Goal: Task Accomplishment & Management: Manage account settings

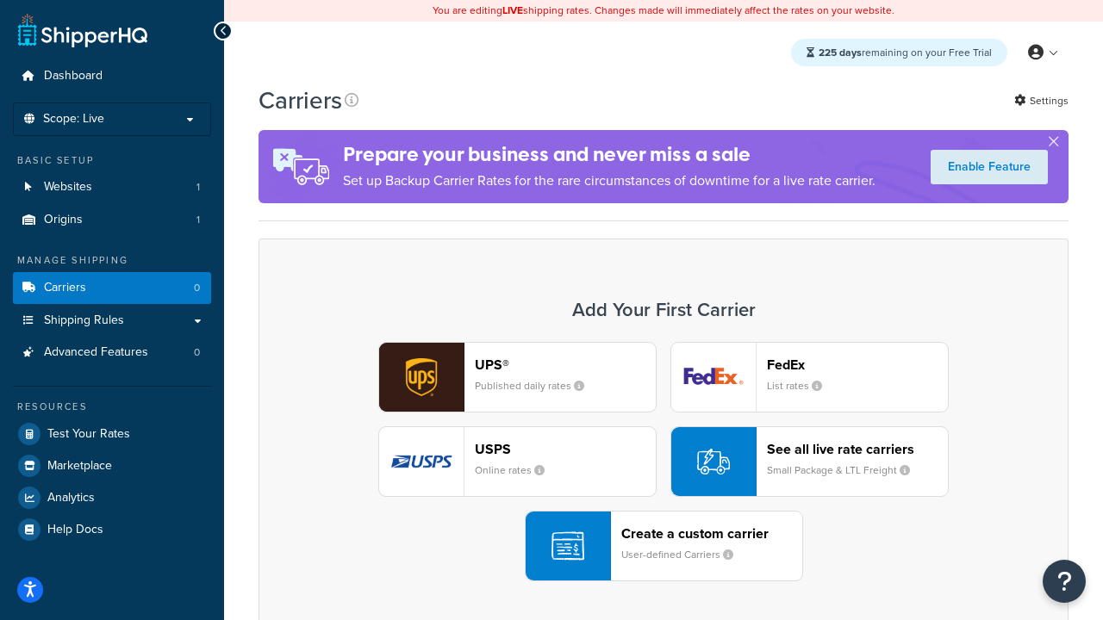
click at [663, 462] on div "UPS® Published daily rates FedEx List rates USPS Online rates See all live rate…" at bounding box center [664, 462] width 774 height 240
click at [857, 364] on header "FedEx" at bounding box center [857, 365] width 181 height 16
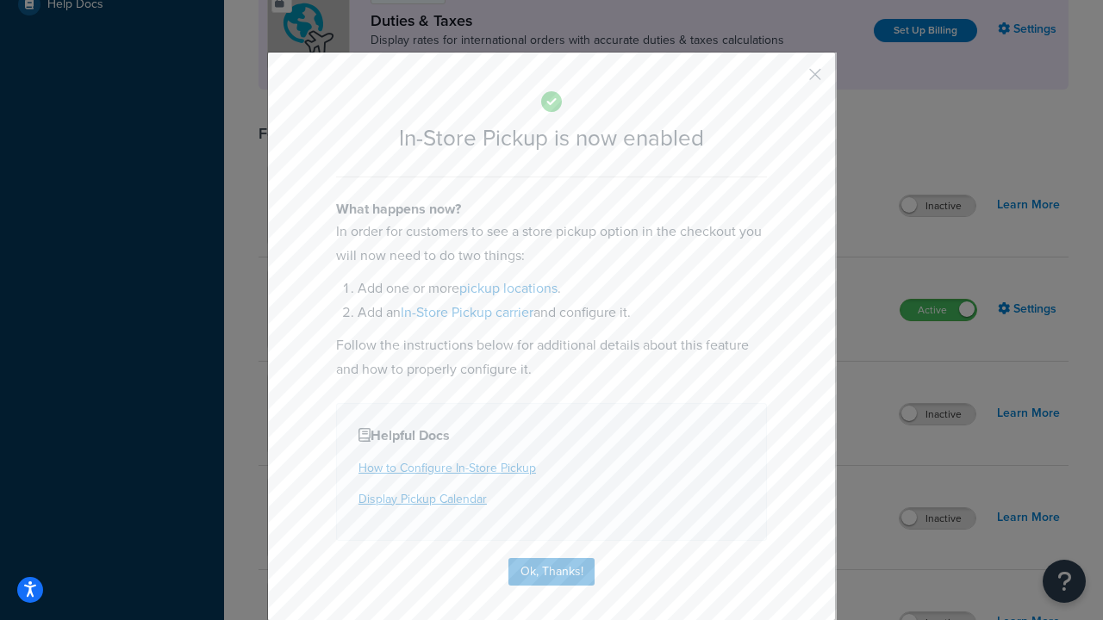
click at [789, 80] on button "button" at bounding box center [790, 80] width 4 height 4
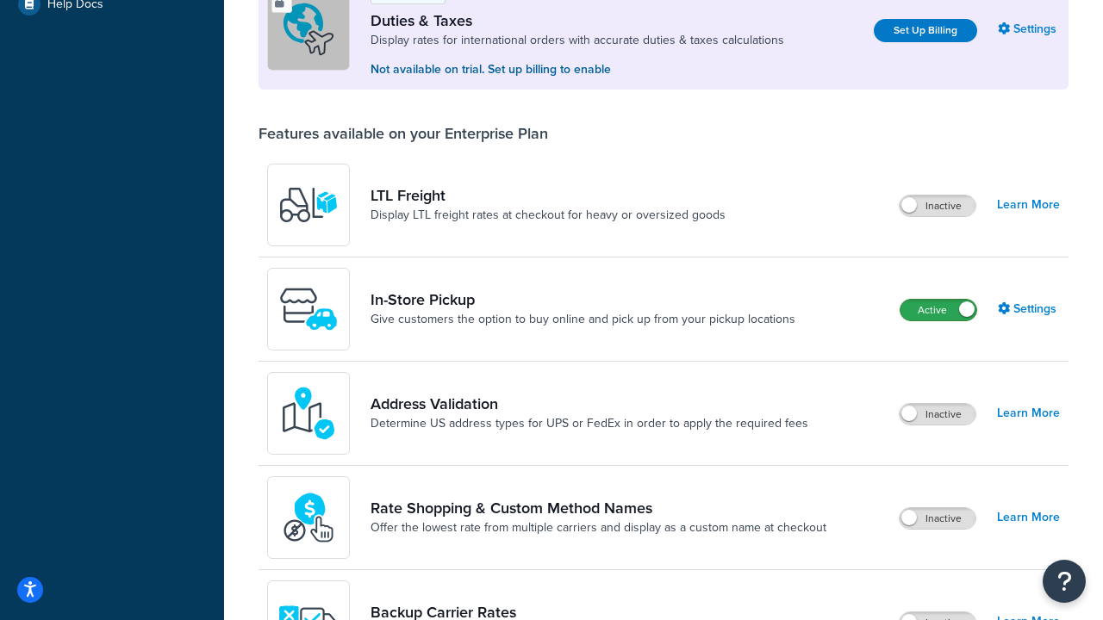
click at [938, 310] on label "Active" at bounding box center [938, 310] width 76 height 21
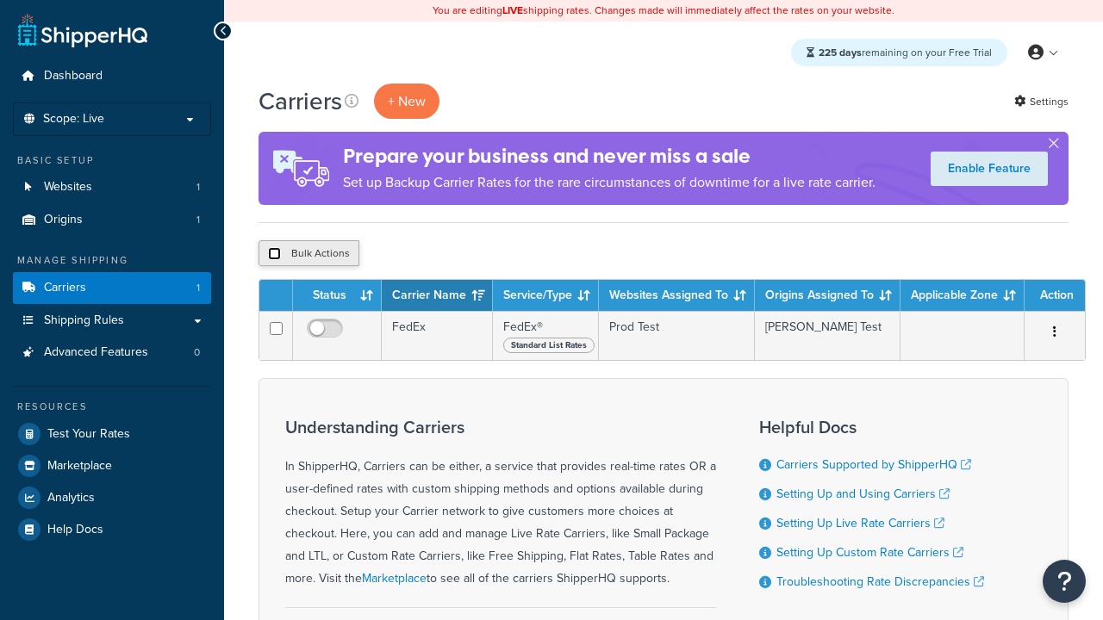
click at [274, 253] on input "checkbox" at bounding box center [274, 253] width 13 height 13
checkbox input "true"
click at [0, 0] on button "Delete" at bounding box center [0, 0] width 0 height 0
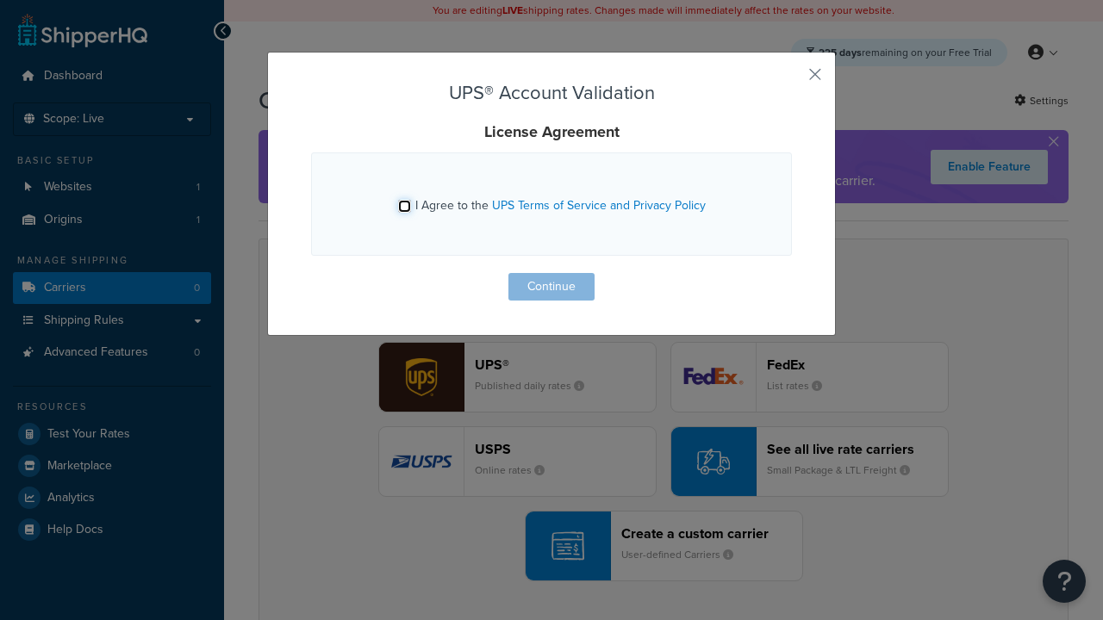
click at [404, 206] on input "I Agree to the UPS Terms of Service and Privacy Policy" at bounding box center [404, 206] width 13 height 13
checkbox input "true"
click at [551, 287] on button "Continue" at bounding box center [551, 287] width 86 height 28
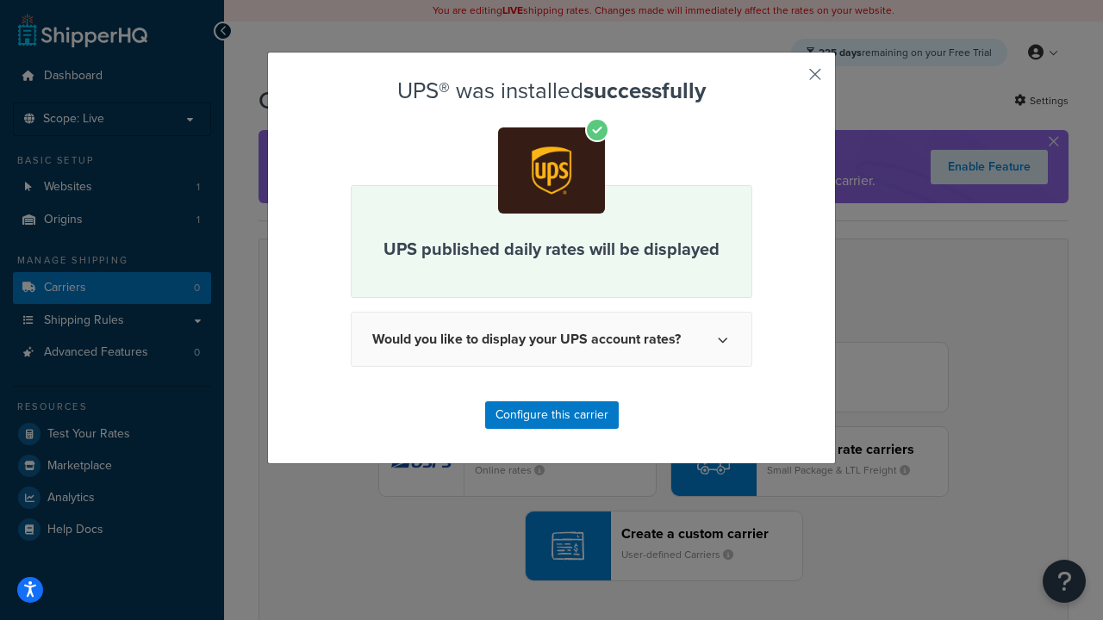
click at [789, 80] on button "button" at bounding box center [790, 80] width 4 height 4
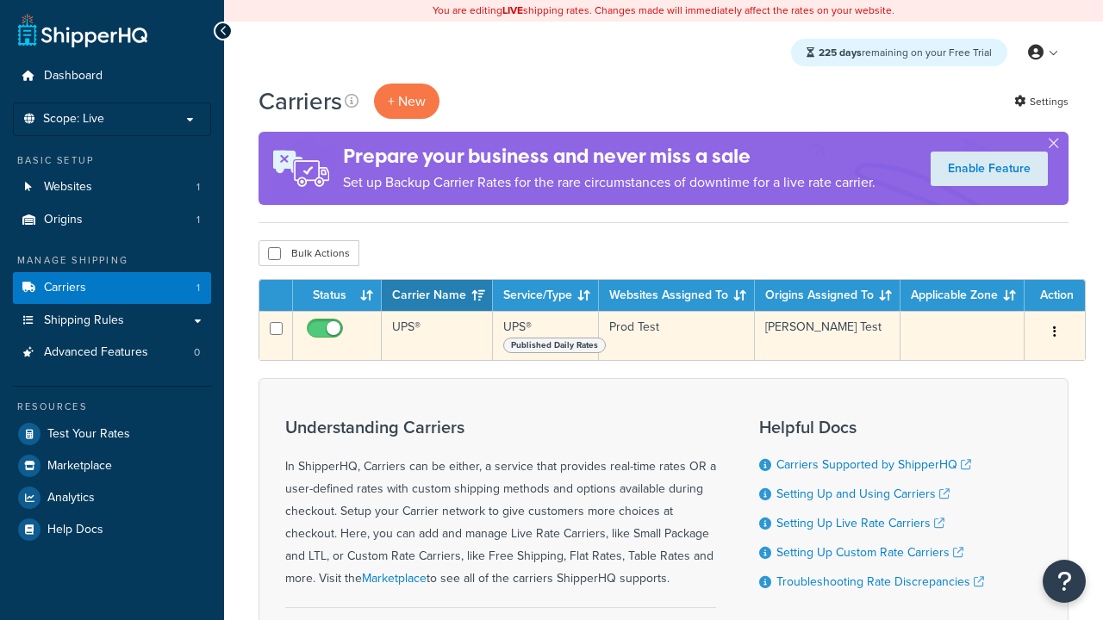
click at [327, 333] on input "checkbox" at bounding box center [326, 333] width 47 height 22
checkbox input "false"
